Goal: Task Accomplishment & Management: Manage account settings

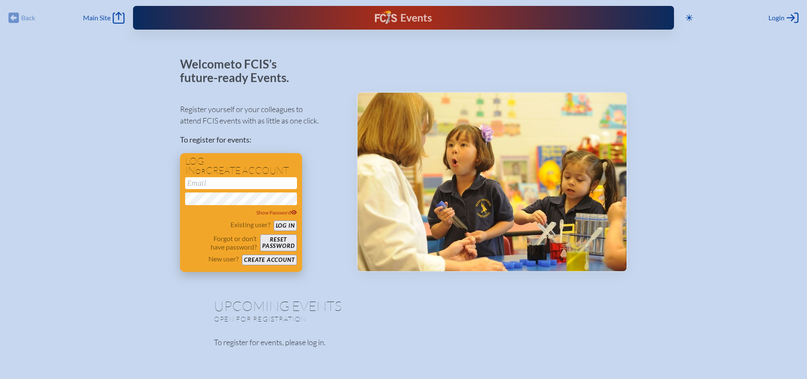
type input "[PERSON_NAME][EMAIL_ADDRESS][PERSON_NAME][DOMAIN_NAME]"
click at [282, 227] on button "Log in" at bounding box center [285, 226] width 23 height 11
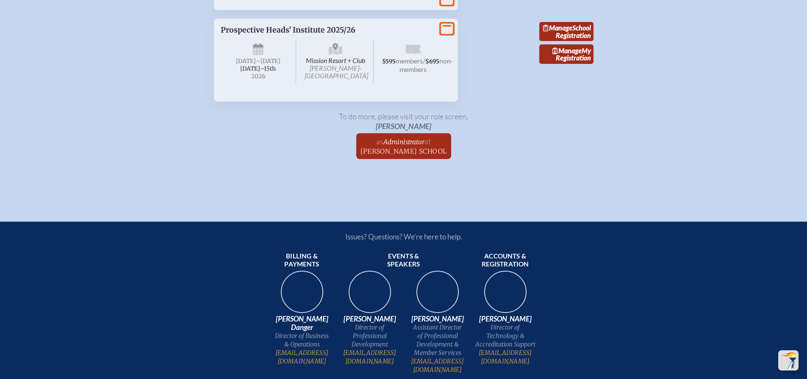
scroll to position [1482, 0]
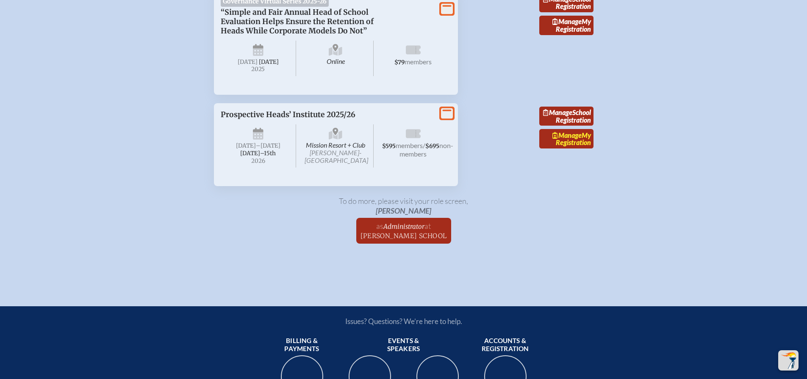
click at [565, 139] on span "Manage" at bounding box center [566, 135] width 29 height 8
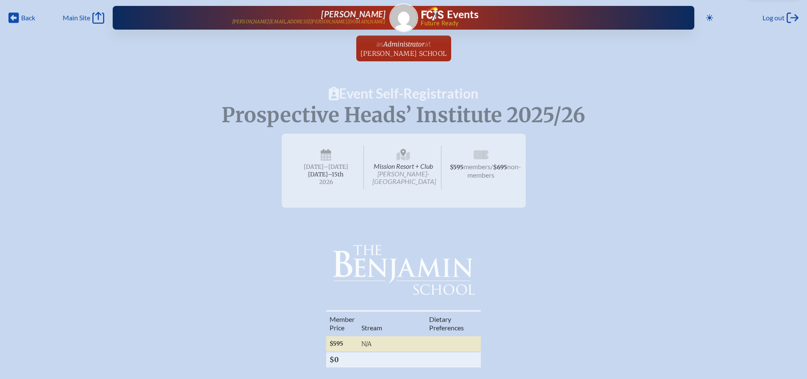
radio input "true"
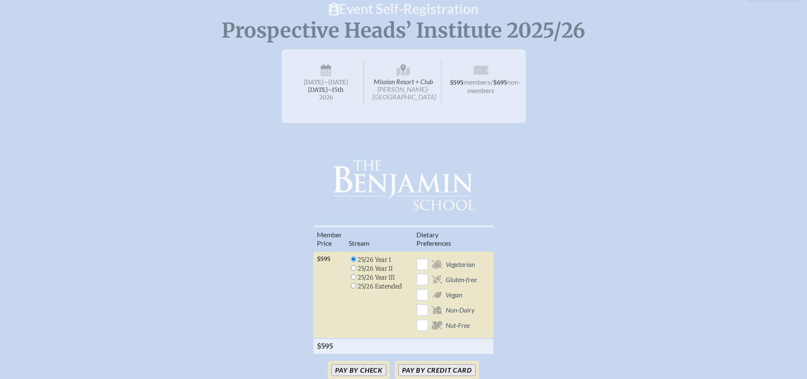
scroll to position [127, 0]
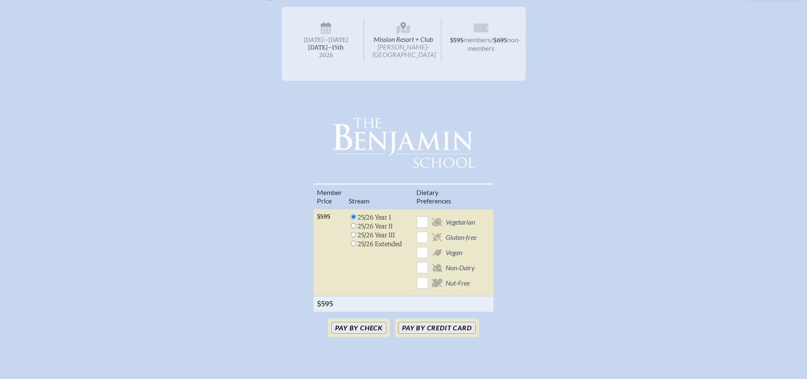
drag, startPoint x: 355, startPoint y: 233, endPoint x: 358, endPoint y: 241, distance: 8.7
click at [355, 233] on input "radio" at bounding box center [354, 235] width 6 height 6
radio input "true"
